Goal: Task Accomplishment & Management: Complete application form

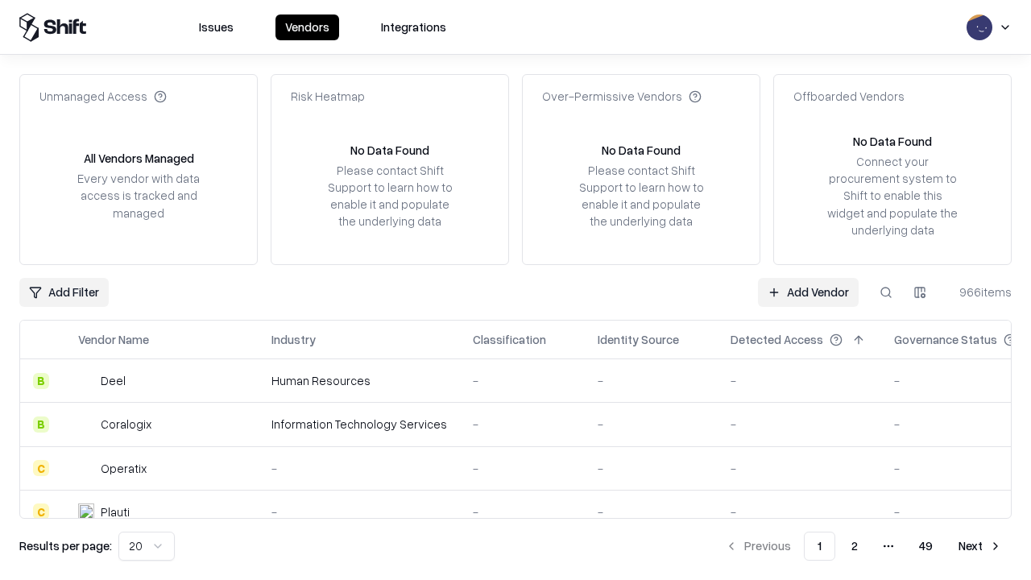
click at [808, 292] on link "Add Vendor" at bounding box center [808, 292] width 101 height 29
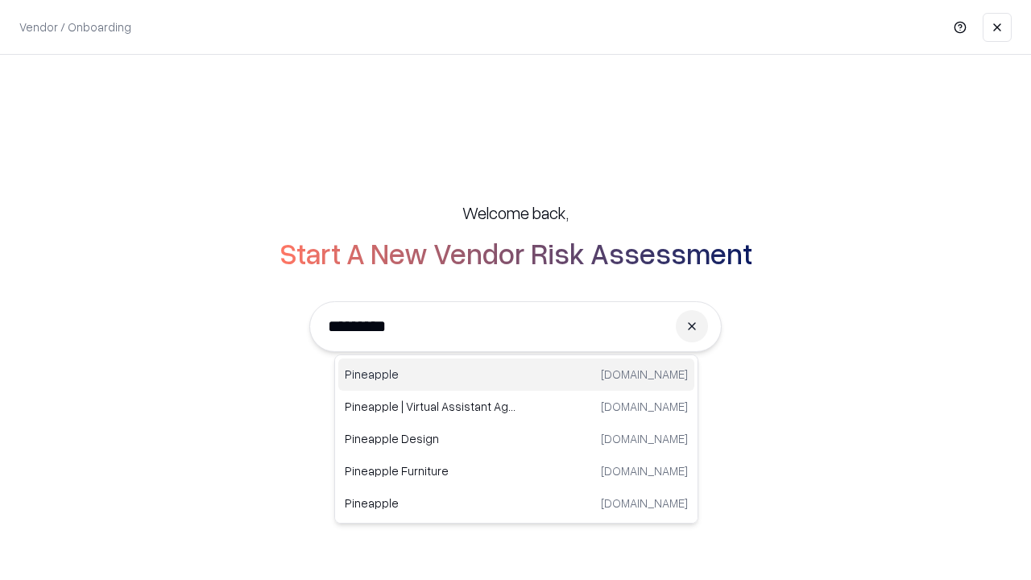
click at [516, 375] on div "Pineapple [DOMAIN_NAME]" at bounding box center [516, 374] width 356 height 32
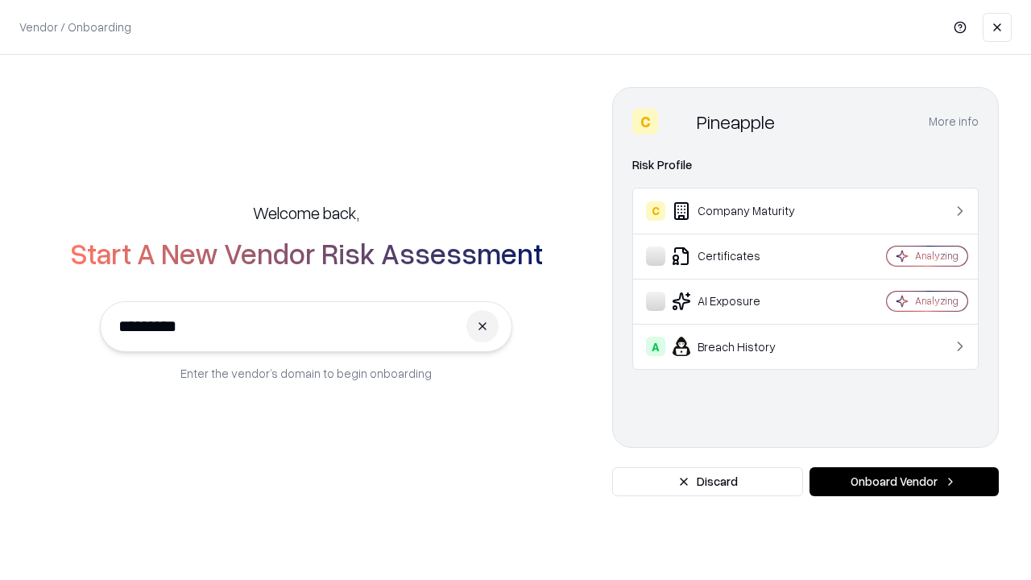
type input "*********"
click at [904, 482] on button "Onboard Vendor" at bounding box center [904, 481] width 189 height 29
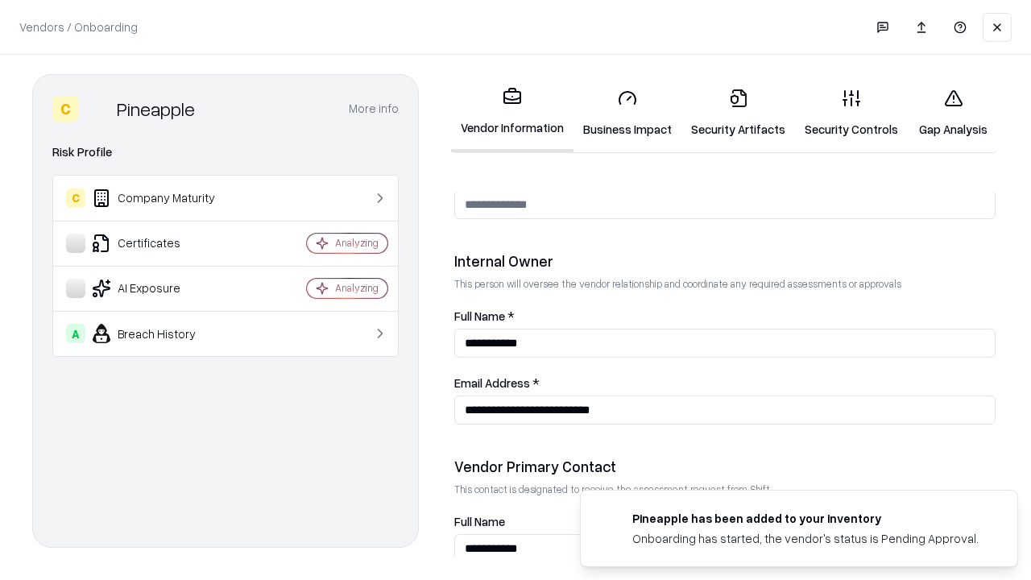
scroll to position [835, 0]
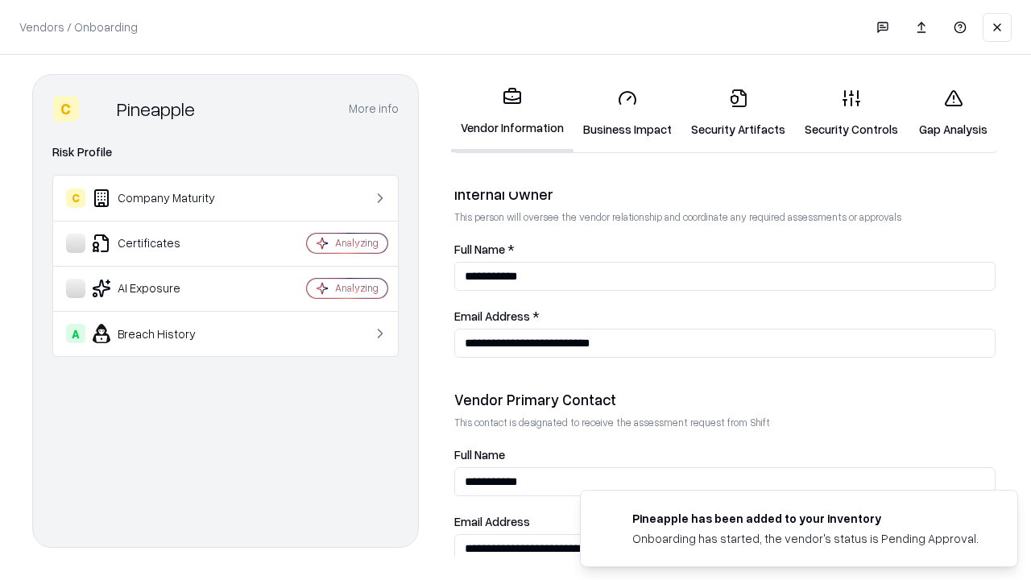
click at [738, 113] on link "Security Artifacts" at bounding box center [738, 113] width 114 height 75
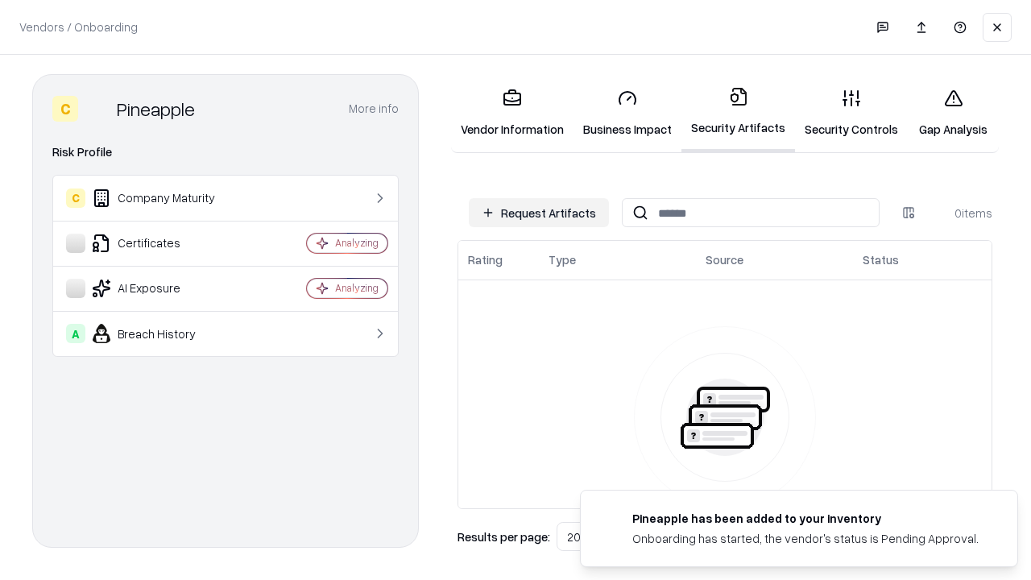
click at [539, 213] on button "Request Artifacts" at bounding box center [539, 212] width 140 height 29
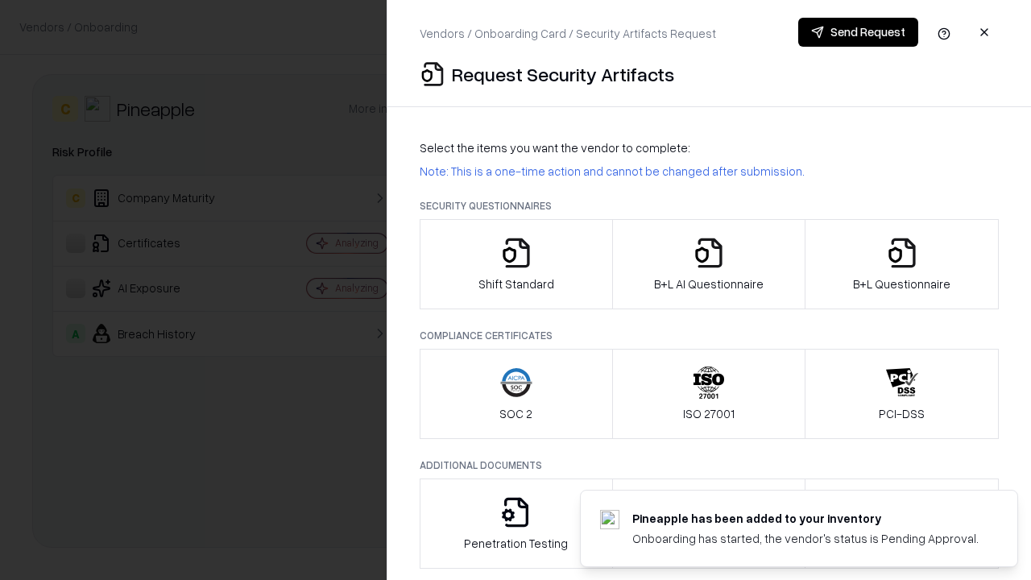
click at [901, 264] on icon "button" at bounding box center [902, 253] width 32 height 32
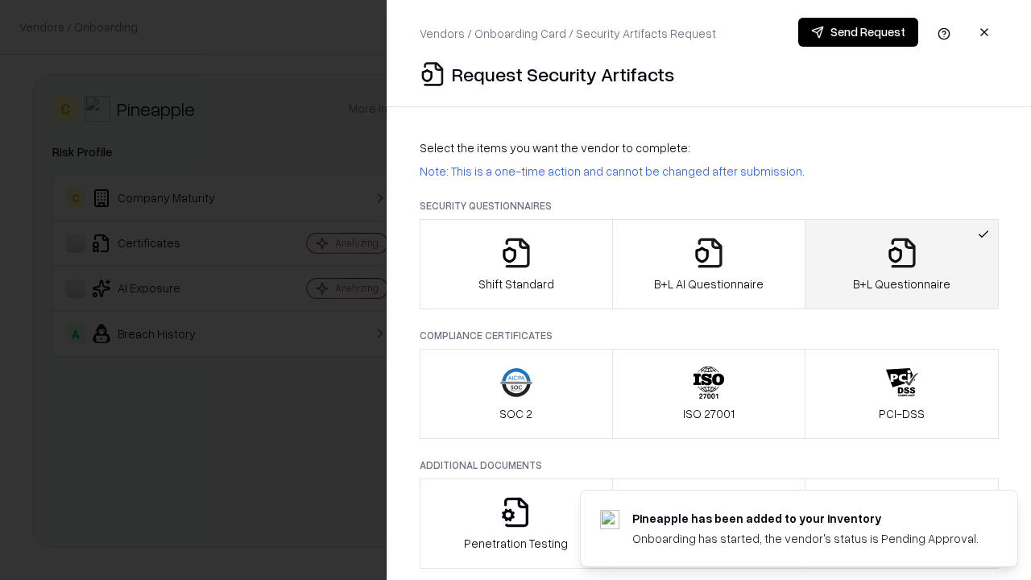
click at [708, 264] on icon "button" at bounding box center [709, 253] width 32 height 32
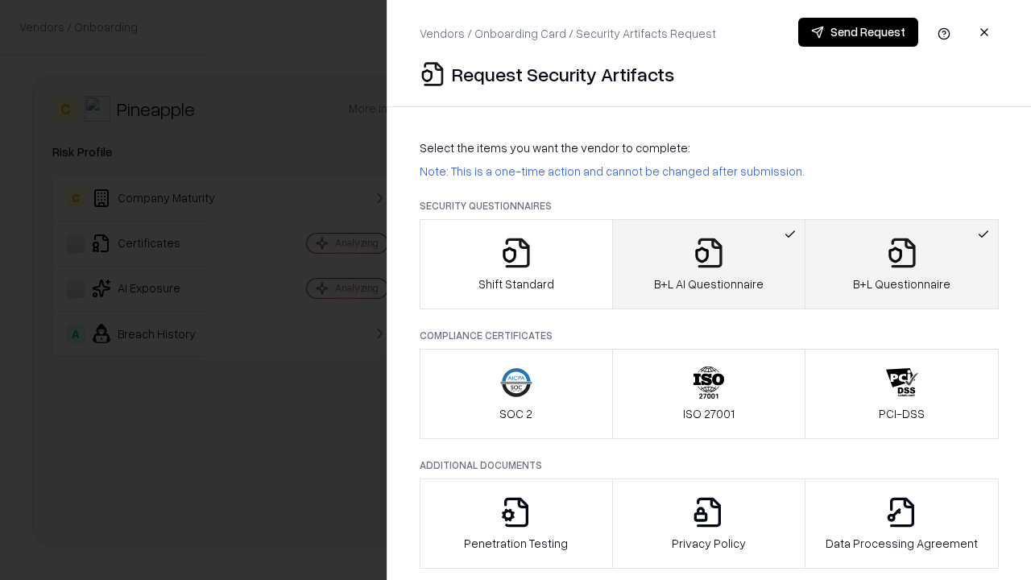
click at [858, 32] on button "Send Request" at bounding box center [858, 32] width 120 height 29
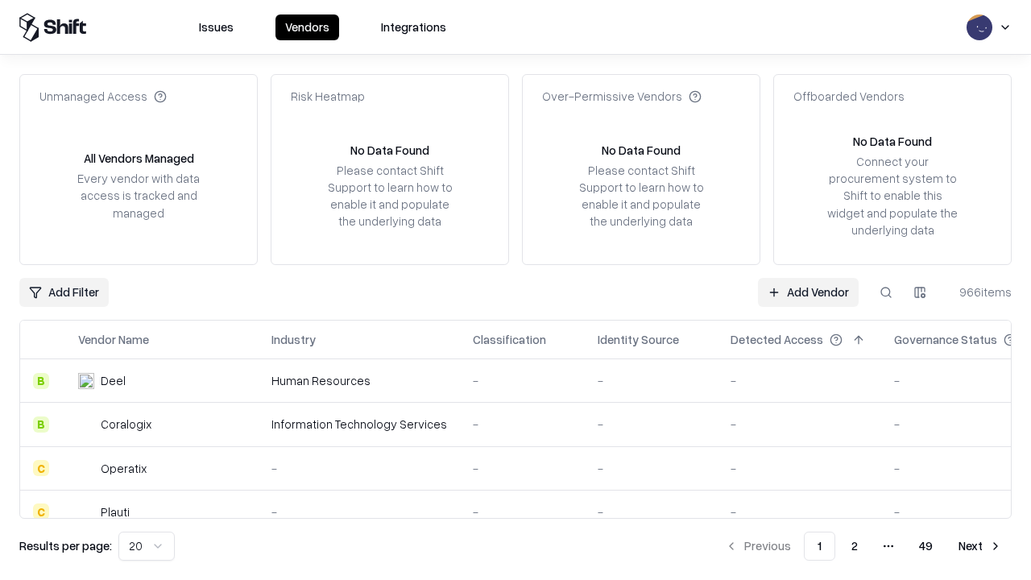
click at [886, 292] on button at bounding box center [886, 292] width 29 height 29
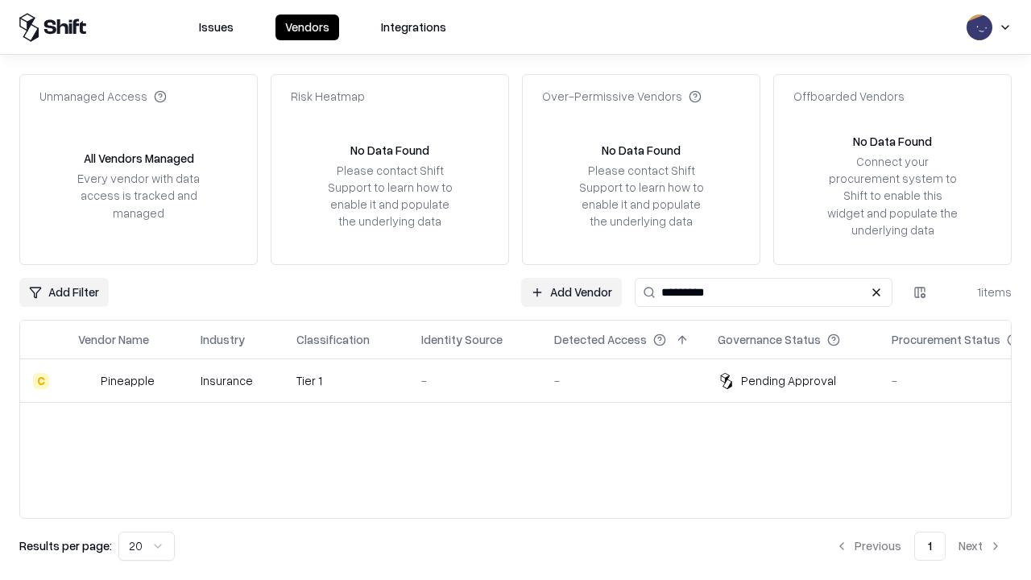
type input "*********"
click at [525, 380] on div "-" at bounding box center [474, 380] width 107 height 17
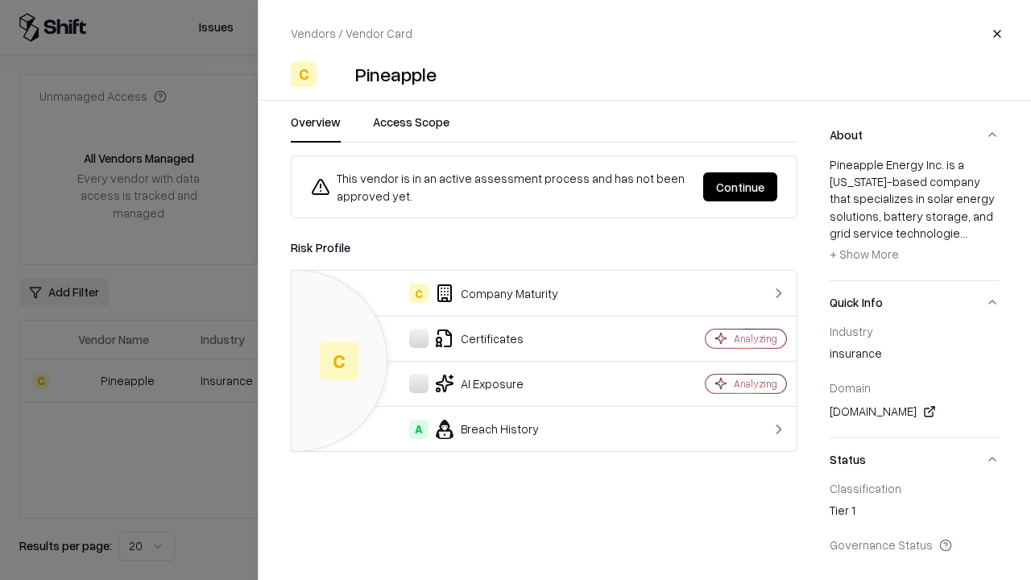
click at [740, 187] on button "Continue" at bounding box center [740, 186] width 74 height 29
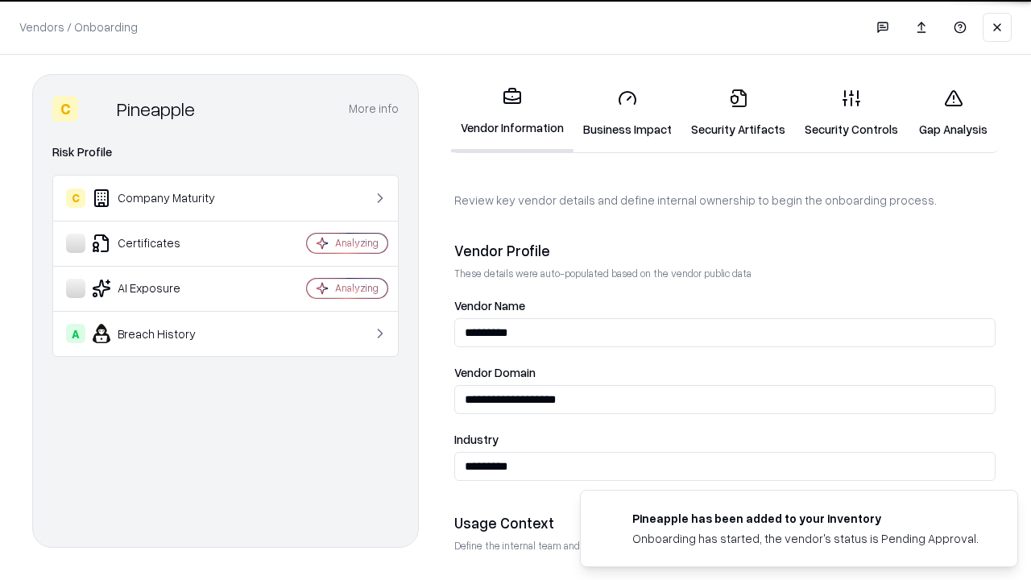
click at [738, 113] on link "Security Artifacts" at bounding box center [738, 113] width 114 height 75
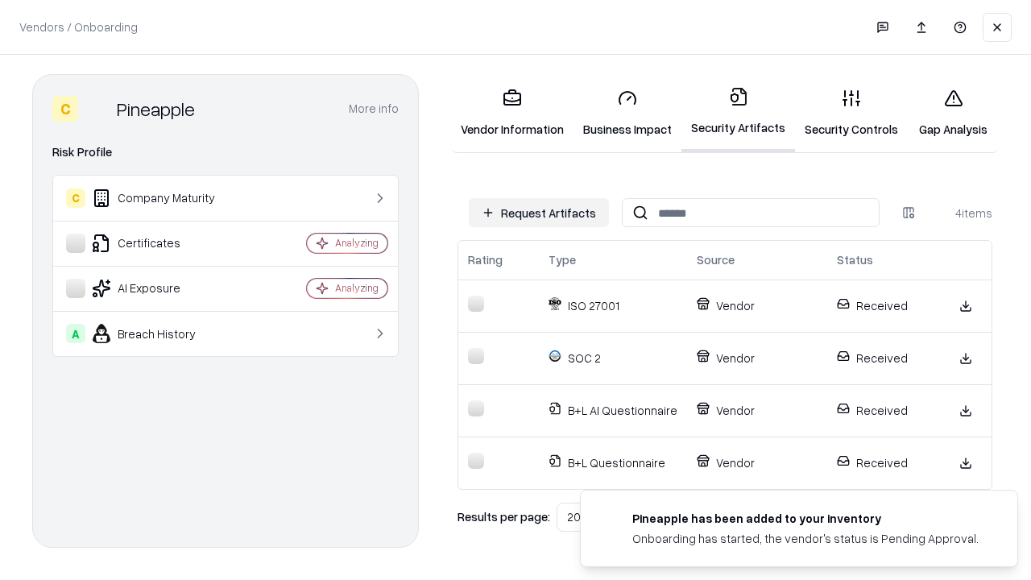
click at [953, 113] on link "Gap Analysis" at bounding box center [953, 113] width 91 height 75
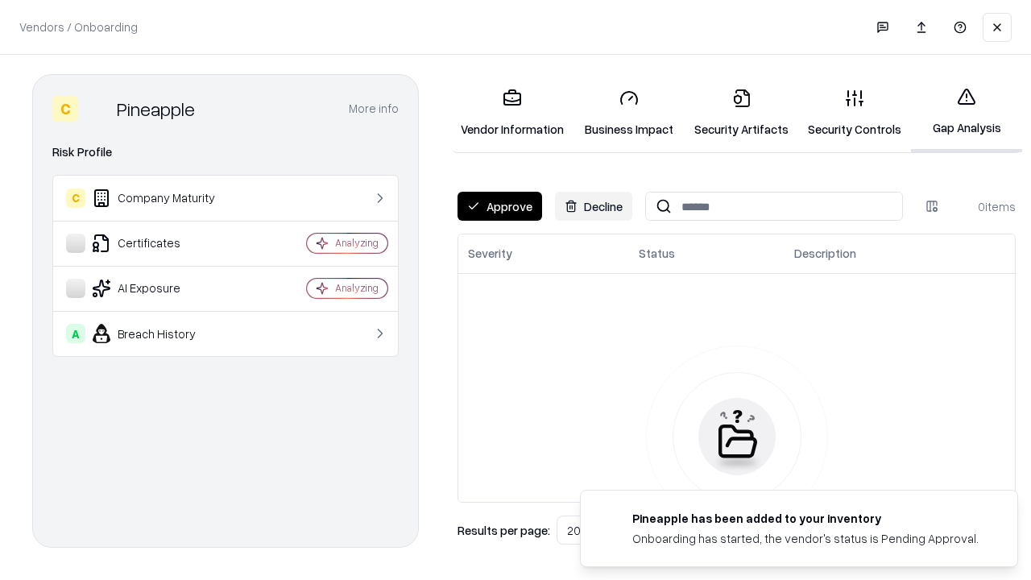
click at [499, 206] on button "Approve" at bounding box center [500, 206] width 85 height 29
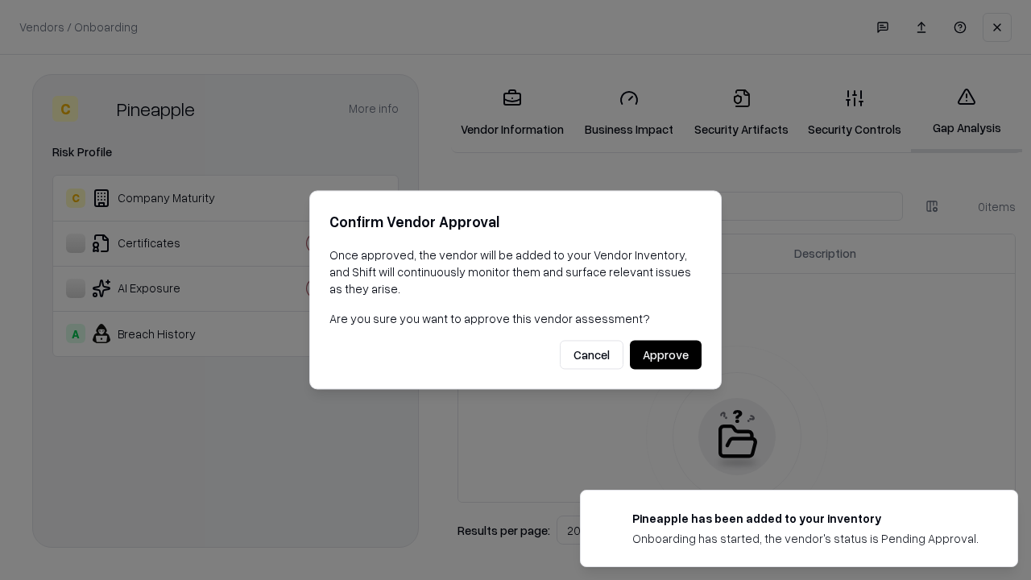
click at [665, 354] on button "Approve" at bounding box center [666, 355] width 72 height 29
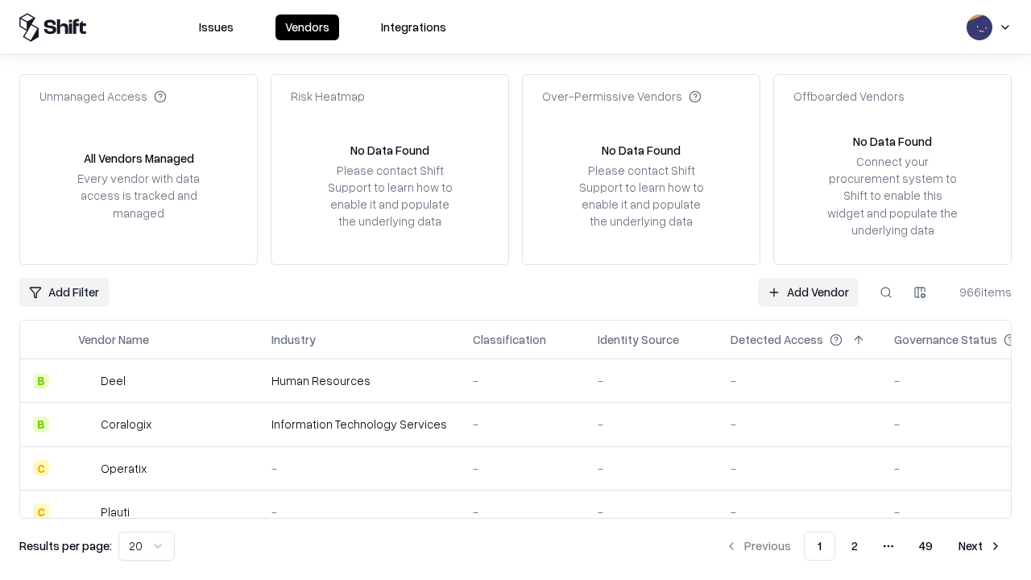
type input "*********"
click at [808, 292] on link "Add Vendor" at bounding box center [808, 292] width 101 height 29
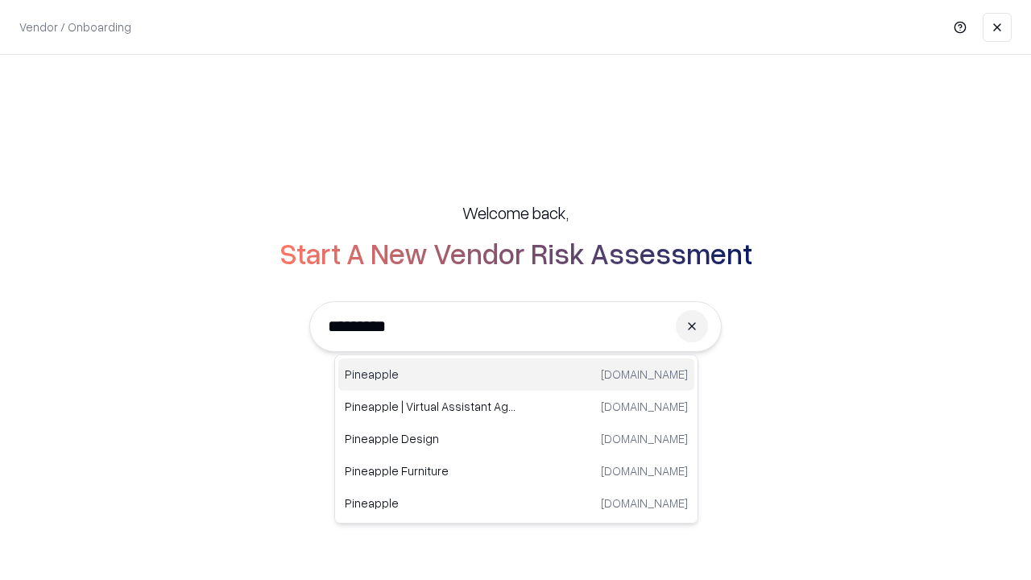
click at [516, 375] on div "Pineapple [DOMAIN_NAME]" at bounding box center [516, 374] width 356 height 32
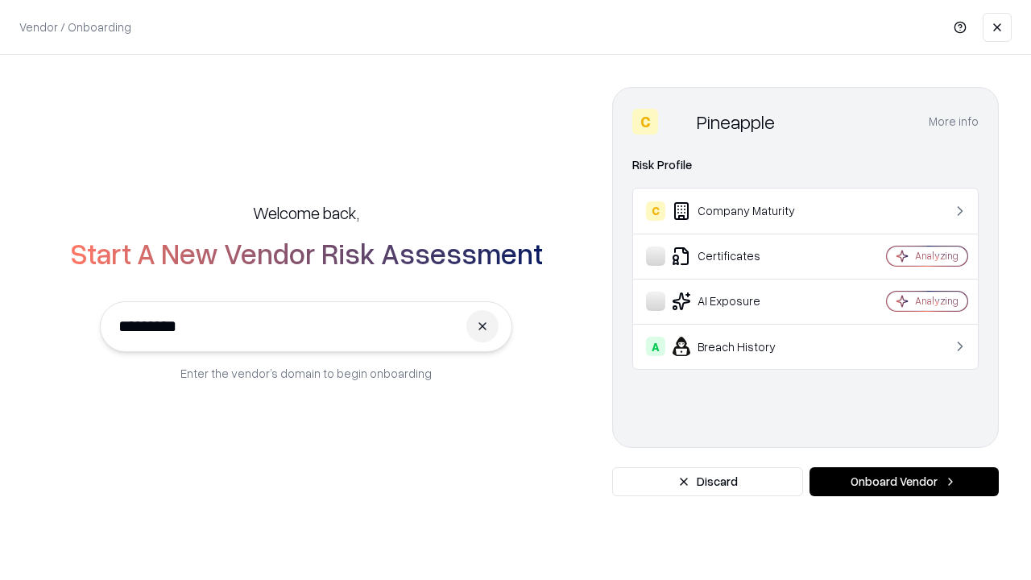
type input "*********"
click at [904, 482] on button "Onboard Vendor" at bounding box center [904, 481] width 189 height 29
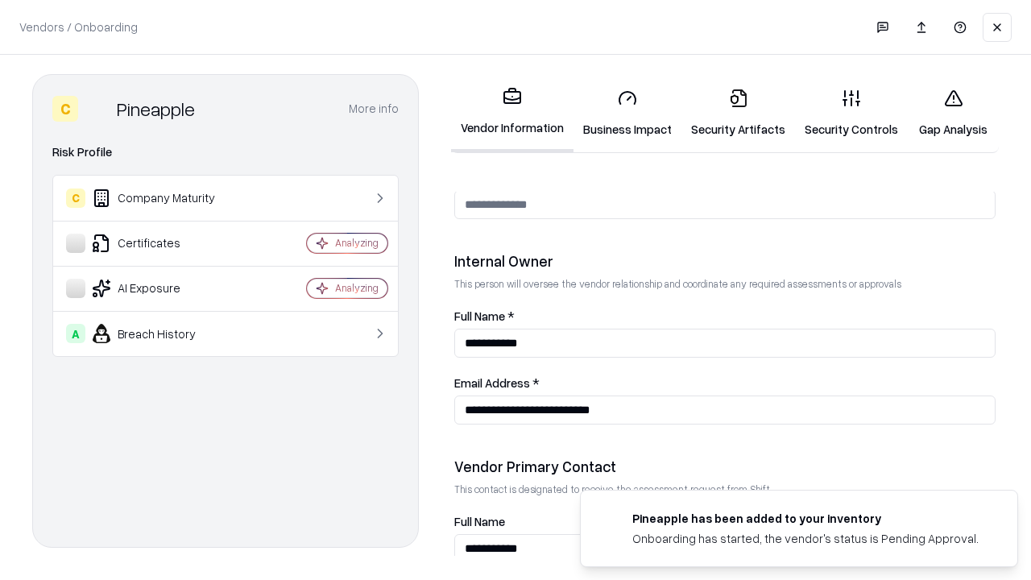
scroll to position [835, 0]
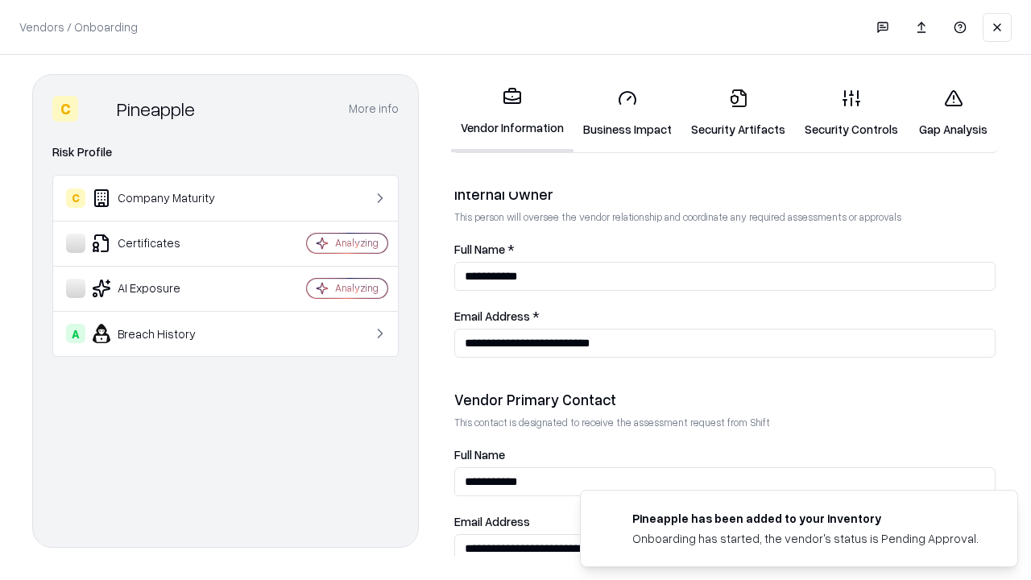
click at [953, 113] on link "Gap Analysis" at bounding box center [953, 113] width 91 height 75
